Goal: Task Accomplishment & Management: Complete application form

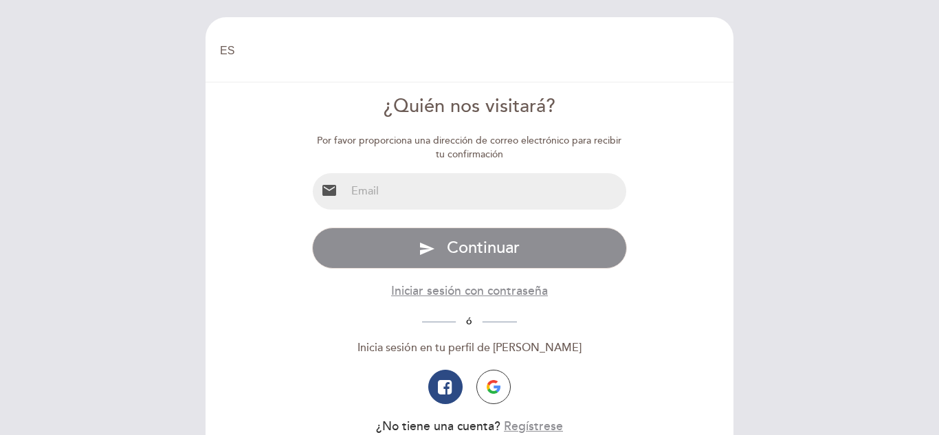
select select "es"
click at [479, 192] on input "email" at bounding box center [486, 191] width 281 height 36
type input "[EMAIL_ADDRESS][DOMAIN_NAME]"
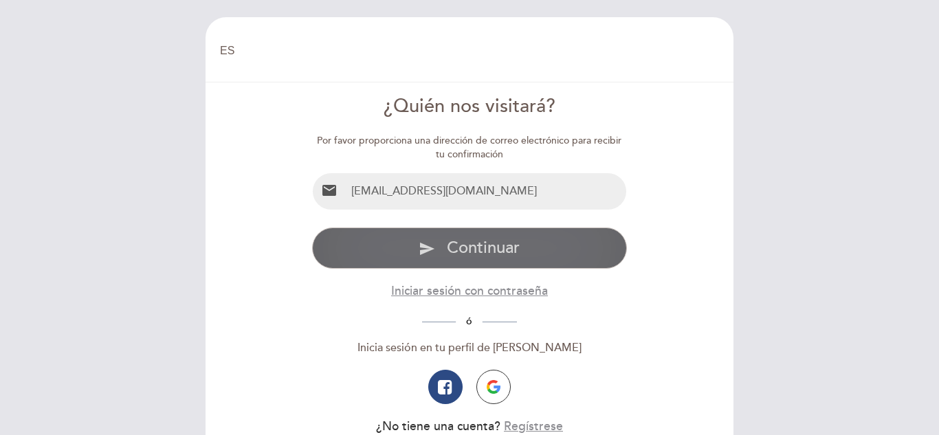
click at [499, 257] on span "Continuar" at bounding box center [483, 248] width 73 height 20
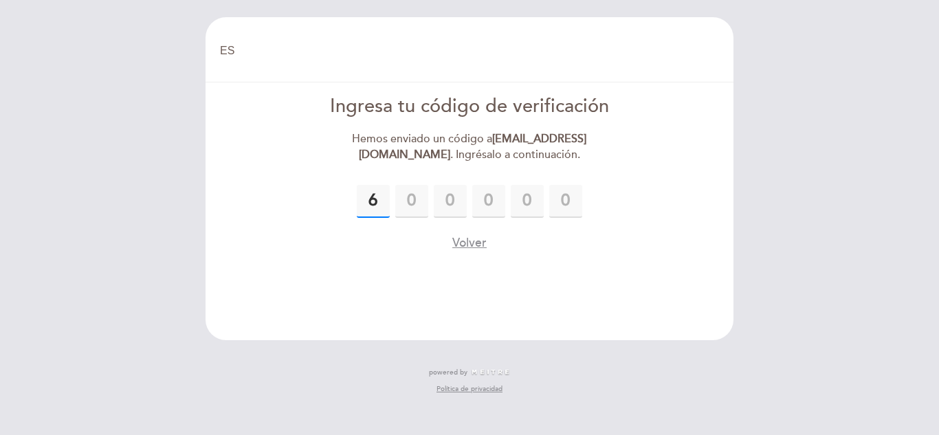
type input "6"
type input "4"
type input "7"
type input "2"
type input "3"
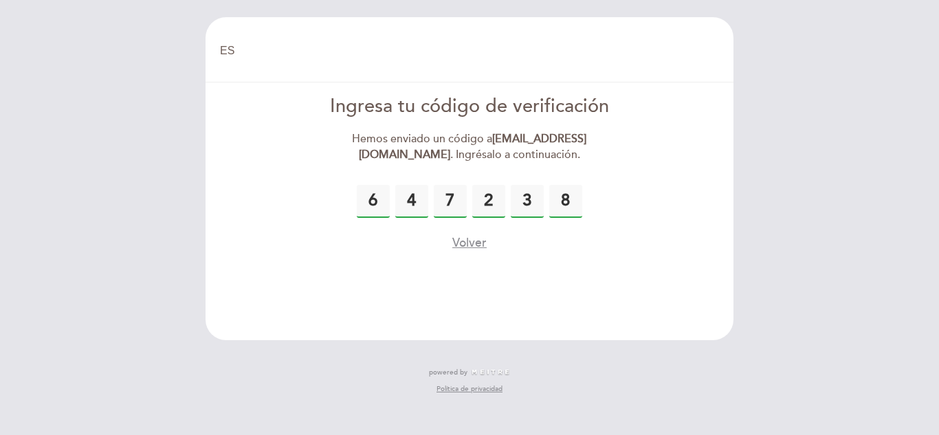
type input "8"
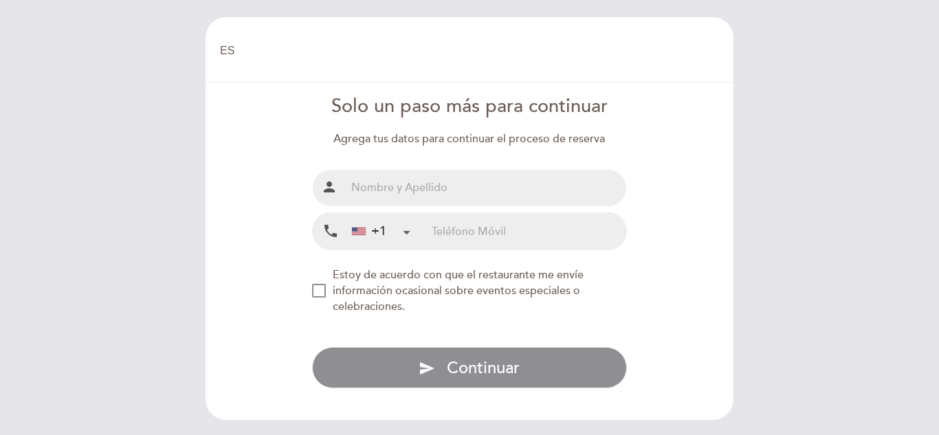
click at [465, 195] on input "text" at bounding box center [486, 188] width 281 height 36
type input "[PERSON_NAME] Pedruelo"
click at [506, 240] on input "tel" at bounding box center [529, 231] width 195 height 36
type input "2133592512"
click at [320, 286] on div "NEW_MODAL_AGREE_RESTAURANT_SEND_OCCASIONAL_INFO" at bounding box center [319, 291] width 14 height 14
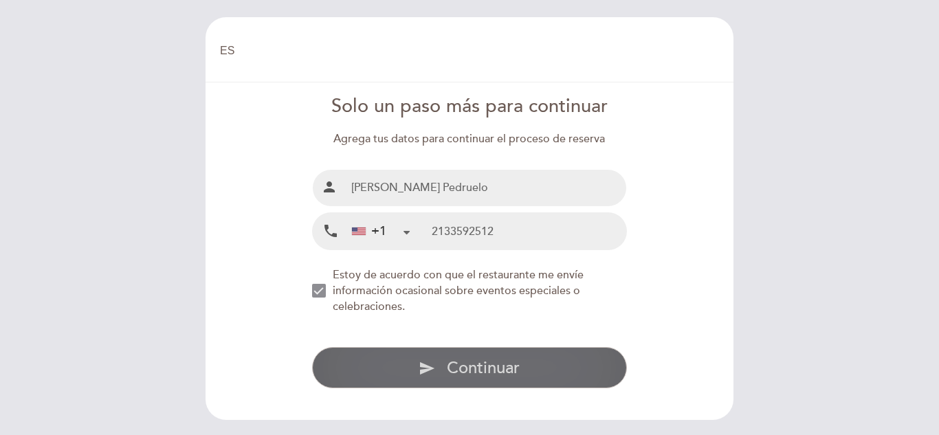
click at [464, 367] on span "Continuar" at bounding box center [483, 368] width 73 height 20
